Goal: Task Accomplishment & Management: Complete application form

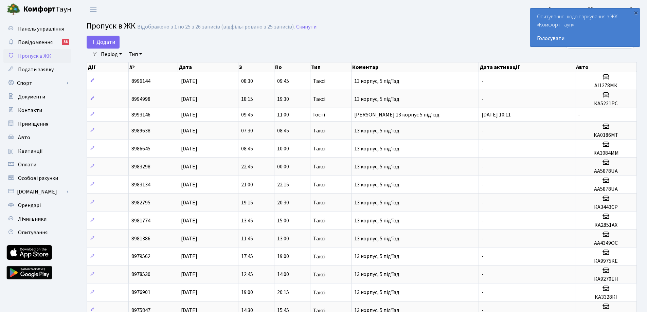
select select "25"
click at [101, 43] on span "Додати" at bounding box center [103, 41] width 24 height 7
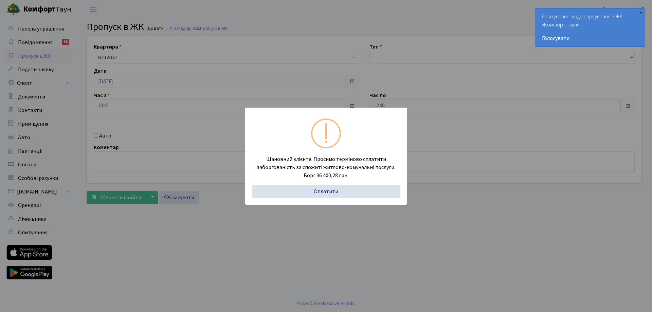
click at [376, 34] on div "Шановний клієнте. Просимо терміново сплатити заборгованість за спожиті житлово-…" at bounding box center [326, 156] width 652 height 312
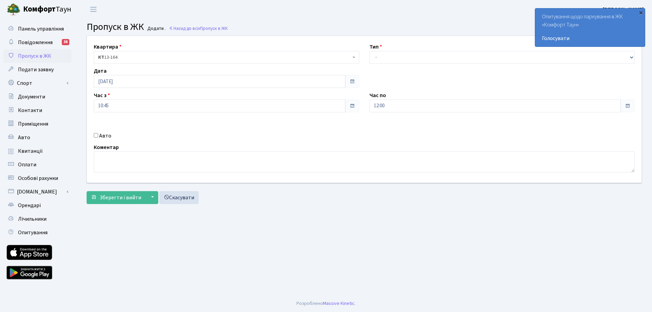
click at [639, 14] on div "×" at bounding box center [640, 12] width 7 height 7
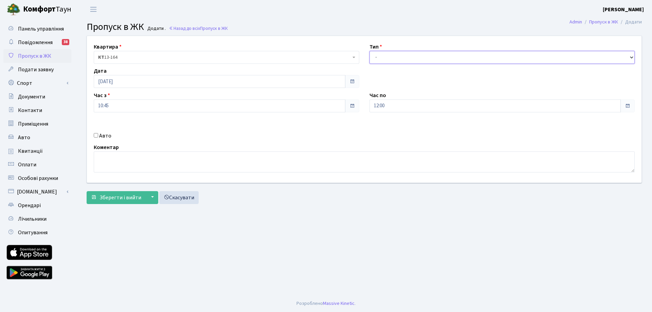
click at [398, 58] on select "- Доставка Таксі Гості Сервіс" at bounding box center [501, 57] width 265 height 13
select select "1"
click at [369, 51] on select "- Доставка Таксі Гості Сервіс" at bounding box center [501, 57] width 265 height 13
click at [101, 135] on label "Авто" at bounding box center [105, 136] width 12 height 8
click at [98, 135] on input "Авто" at bounding box center [96, 135] width 4 height 4
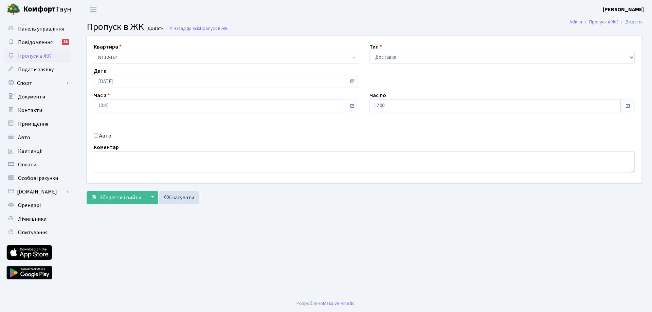
checkbox input "true"
click at [390, 131] on input "AB8789NP" at bounding box center [501, 130] width 265 height 13
type input "AB8789IP"
click at [111, 197] on span "Зберегти і вийти" at bounding box center [120, 197] width 42 height 7
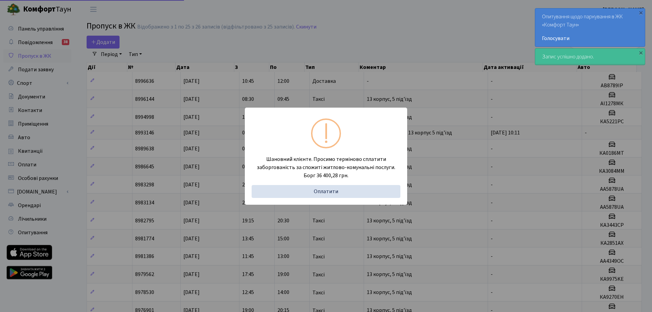
select select "25"
click at [344, 39] on div "Шановний клієнте. Просимо терміново сплатити заборгованість за спожиті житлово-…" at bounding box center [323, 156] width 647 height 312
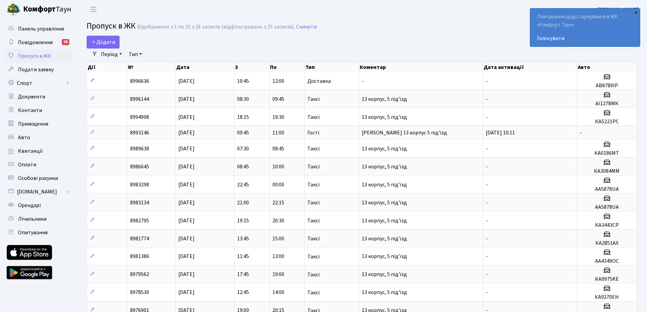
click at [636, 12] on div "×" at bounding box center [635, 12] width 7 height 7
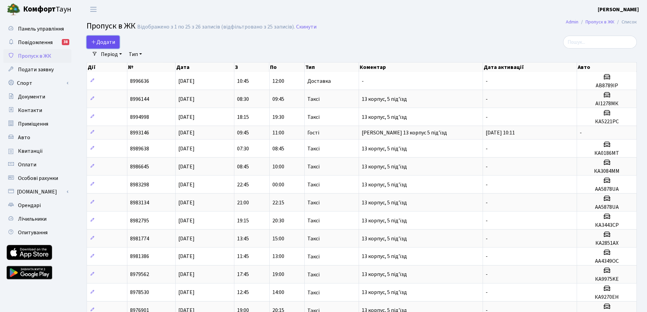
click at [112, 44] on span "Додати" at bounding box center [103, 41] width 24 height 7
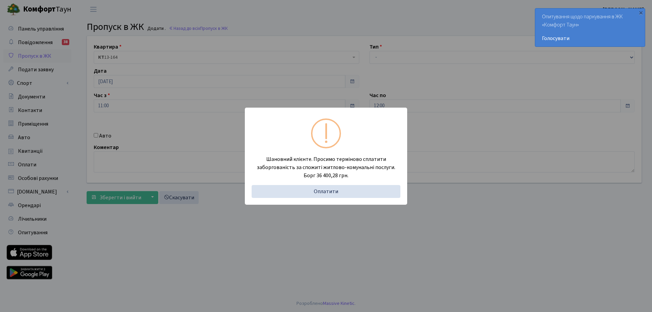
click at [496, 98] on div "Шановний клієнте. Просимо терміново сплатити заборгованість за спожиті житлово-…" at bounding box center [326, 156] width 652 height 312
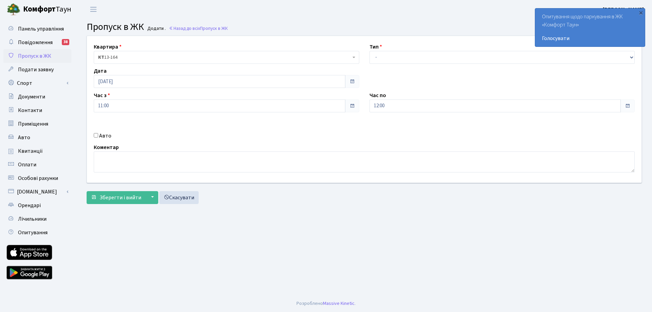
click at [100, 136] on label "Авто" at bounding box center [105, 136] width 12 height 8
click at [98, 136] on input "Авто" at bounding box center [96, 135] width 4 height 4
checkbox input "true"
click at [412, 58] on select "- Доставка Таксі Гості Сервіс" at bounding box center [501, 57] width 265 height 13
select select "3"
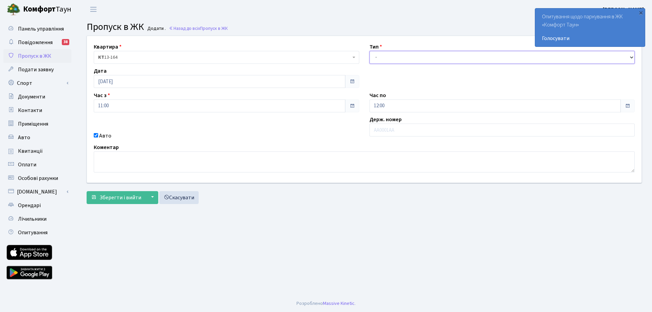
click at [369, 51] on select "- Доставка Таксі Гості Сервіс" at bounding box center [501, 57] width 265 height 13
click at [397, 133] on input "text" at bounding box center [501, 130] width 265 height 13
click at [344, 149] on div "Коментар" at bounding box center [364, 157] width 551 height 29
click at [183, 200] on link "Скасувати" at bounding box center [178, 197] width 39 height 13
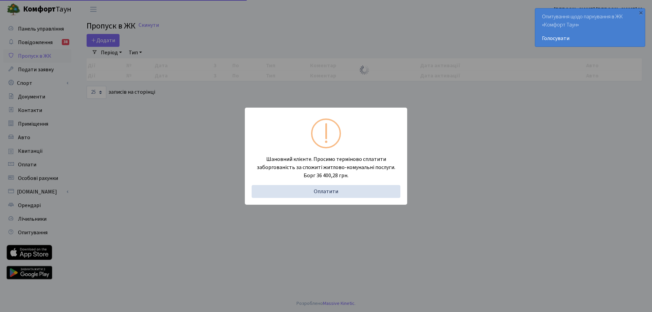
select select "25"
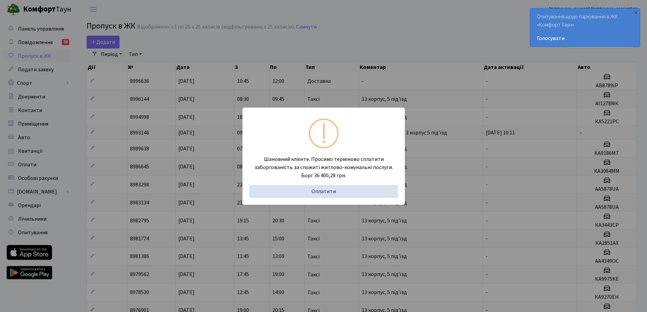
click at [404, 75] on div "Шановний клієнте. Просимо терміново сплатити заборгованість за спожиті житлово-…" at bounding box center [323, 156] width 647 height 312
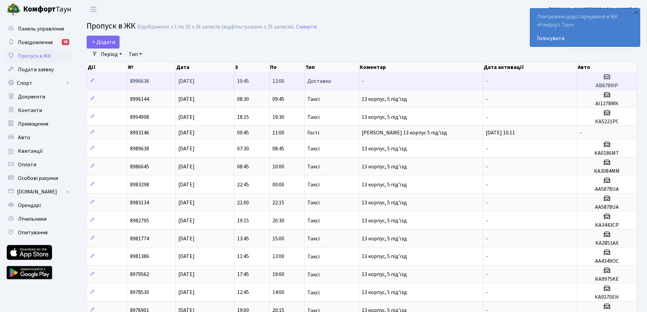
click at [604, 87] on h5 "AB8789IP" at bounding box center [606, 85] width 54 height 6
drag, startPoint x: 625, startPoint y: 84, endPoint x: 593, endPoint y: 86, distance: 32.0
click at [593, 86] on h5 "AB8789IP" at bounding box center [606, 85] width 54 height 6
copy h5 "AB8789IP"
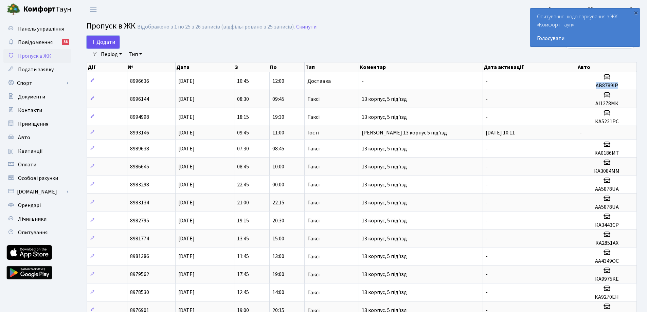
click at [117, 42] on link "Додати" at bounding box center [103, 42] width 33 height 13
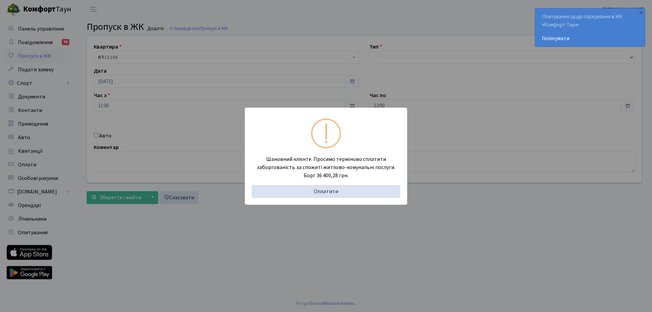
click at [319, 18] on div "Шановний клієнте. Просимо терміново сплатити заборгованість за спожиті житлово-…" at bounding box center [326, 156] width 652 height 312
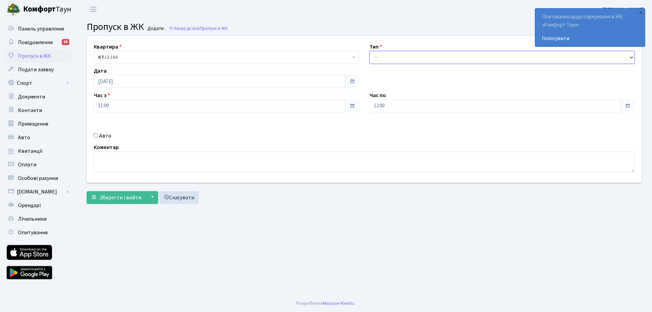
click at [408, 54] on select "- Доставка Таксі Гості Сервіс" at bounding box center [501, 57] width 265 height 13
select select "3"
click at [369, 51] on select "- Доставка Таксі Гості Сервіс" at bounding box center [501, 57] width 265 height 13
click at [101, 134] on label "Авто" at bounding box center [105, 136] width 12 height 8
click at [98, 134] on input "Авто" at bounding box center [96, 135] width 4 height 4
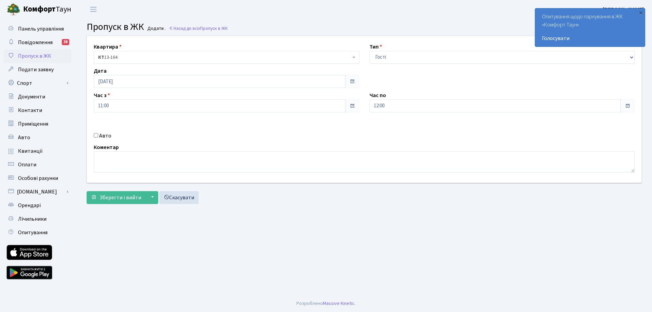
checkbox input "true"
paste input "AB8789IP"
type input "AB8789NP"
click at [108, 196] on span "Зберегти і вийти" at bounding box center [120, 197] width 42 height 7
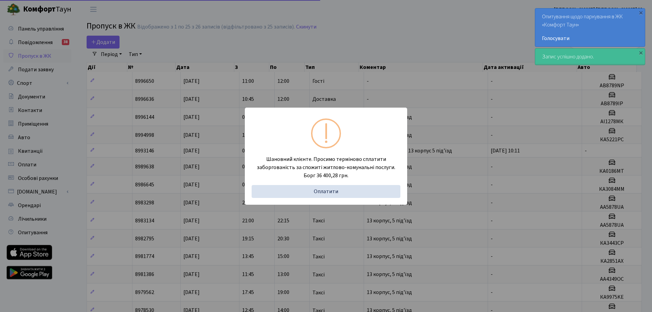
select select "25"
click at [336, 37] on div "Шановний клієнте. Просимо терміново сплатити заборгованість за спожиті житлово-…" at bounding box center [323, 156] width 647 height 312
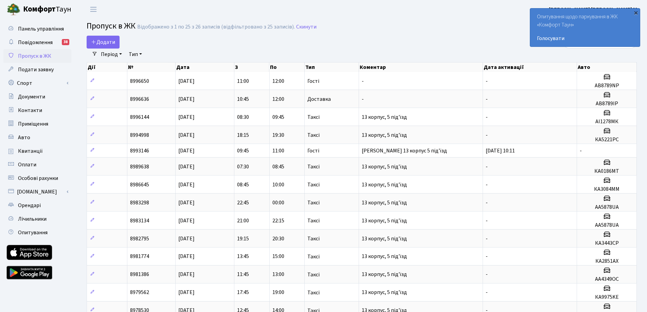
click at [637, 11] on div "×" at bounding box center [635, 12] width 7 height 7
